Goal: Transaction & Acquisition: Purchase product/service

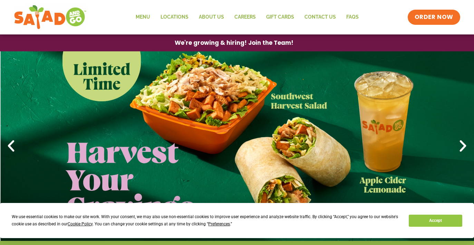
click at [442, 224] on button "Accept" at bounding box center [435, 221] width 53 height 12
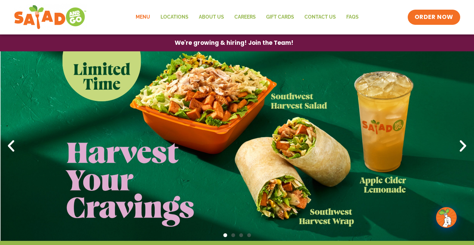
click at [149, 17] on link "Menu" at bounding box center [142, 17] width 25 height 16
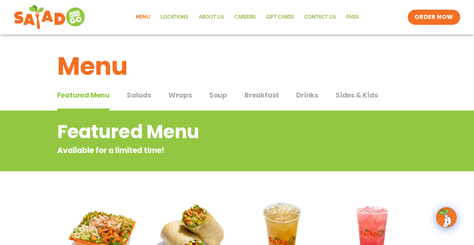
click at [147, 95] on span "Salads" at bounding box center [139, 95] width 25 height 10
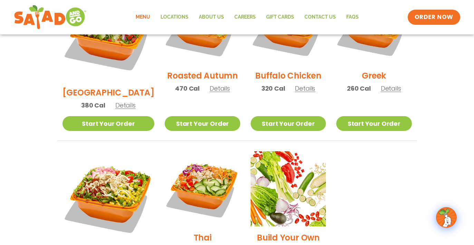
scroll to position [311, 0]
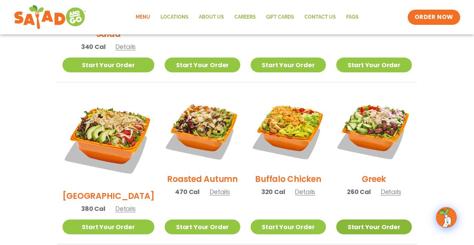
click at [384, 220] on link "Start Your Order" at bounding box center [373, 227] width 75 height 15
